Goal: Find specific page/section: Find specific page/section

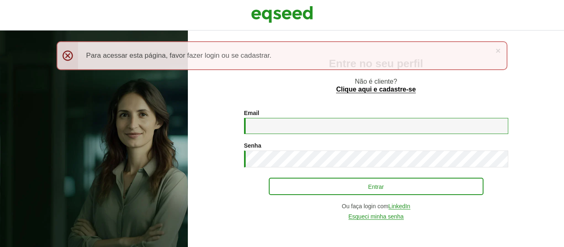
type input "**********"
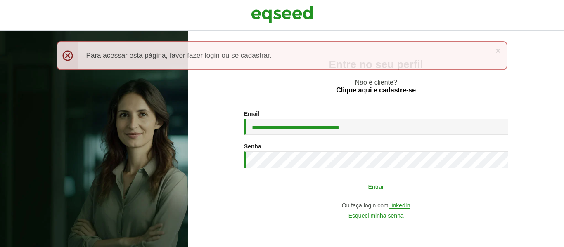
click at [377, 184] on button "Entrar" at bounding box center [376, 187] width 215 height 16
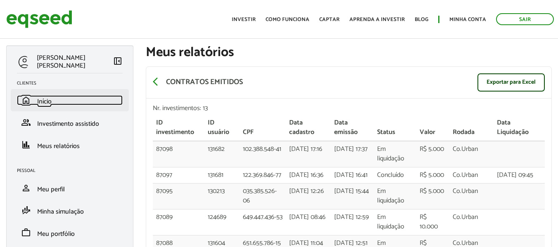
click at [37, 101] on span "Início" at bounding box center [44, 101] width 14 height 11
